Goal: Go to known website: Go to known website

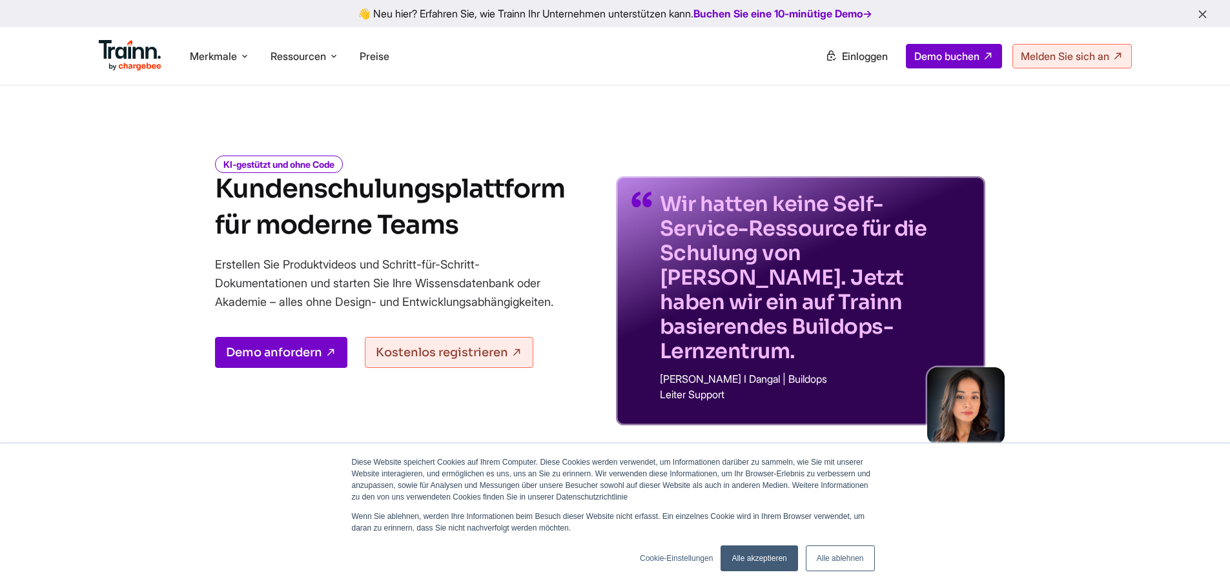
click at [839, 63] on link "Einloggen" at bounding box center [856, 56] width 78 height 23
click at [829, 562] on font "Alle ablehnen" at bounding box center [840, 558] width 47 height 9
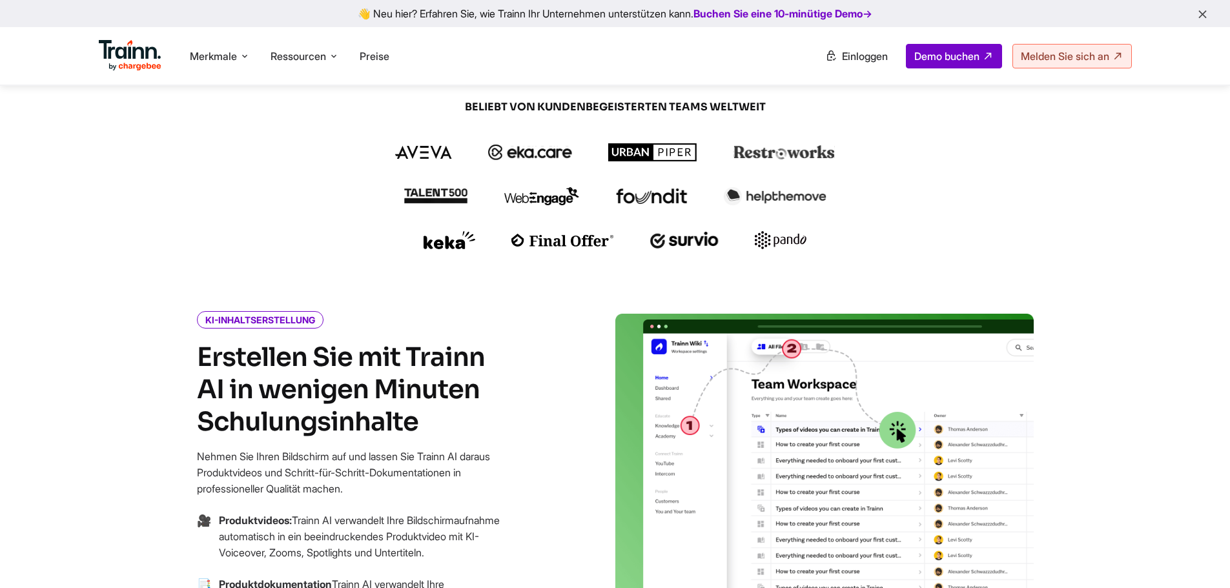
scroll to position [323, 0]
